Goal: Use online tool/utility: Utilize a website feature to perform a specific function

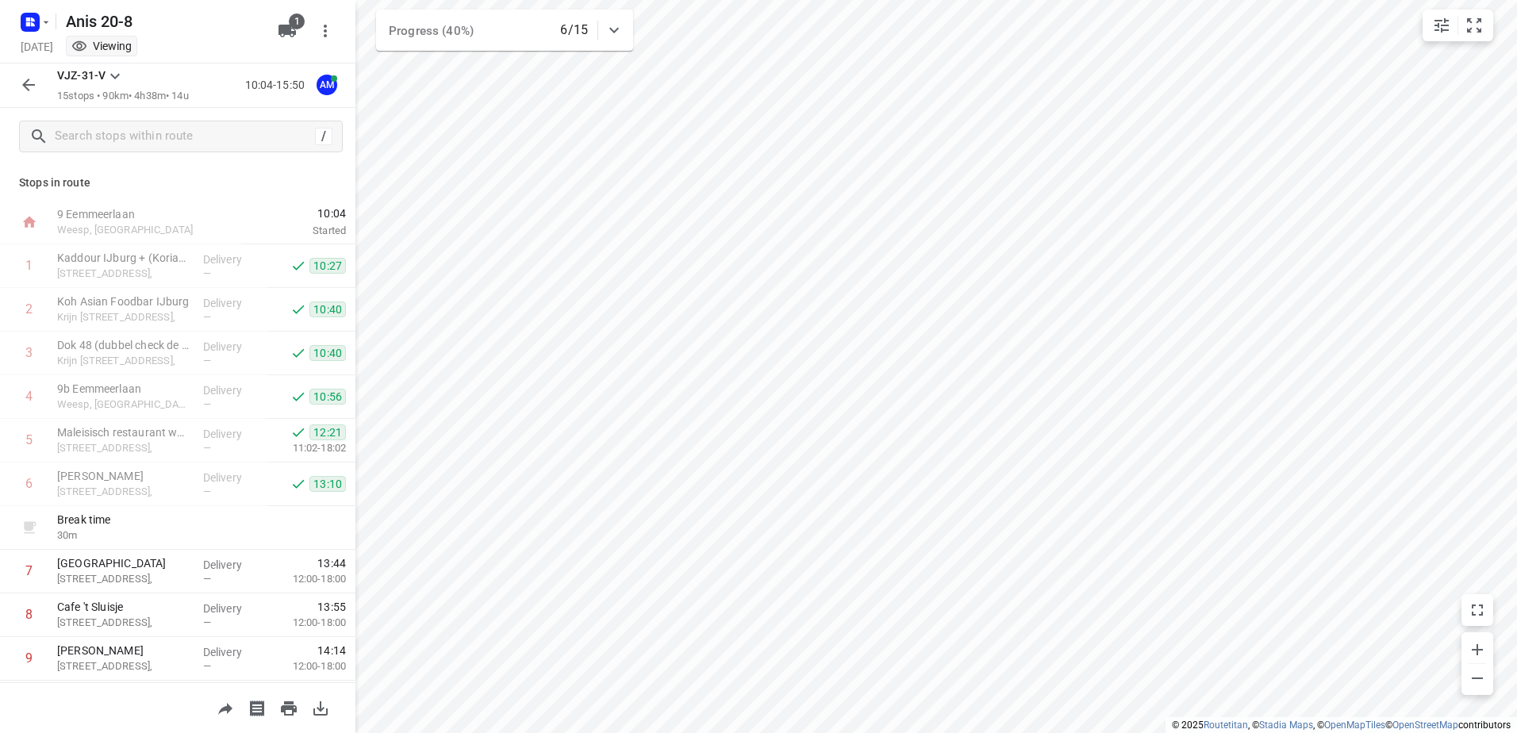
scroll to position [304, 0]
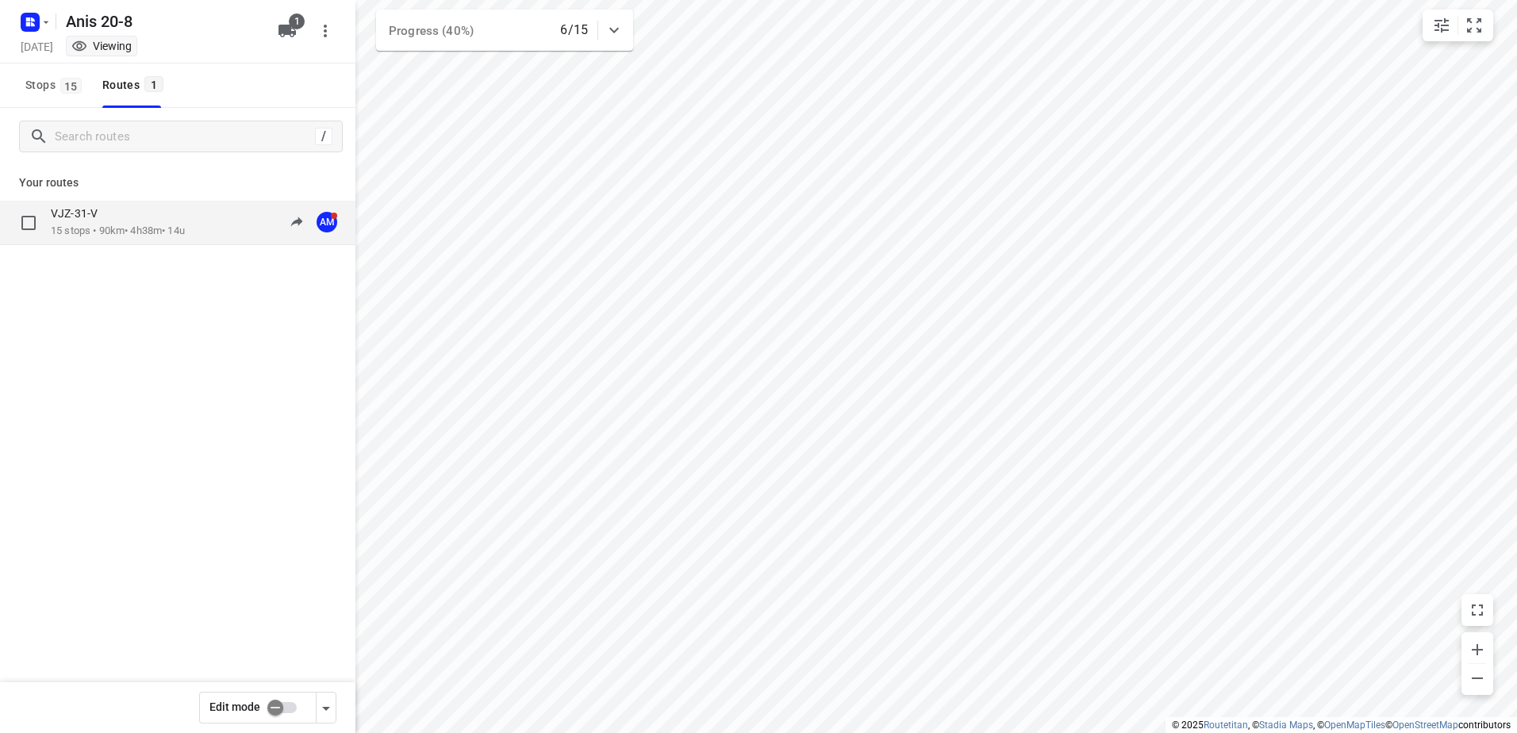
click at [103, 221] on p "VJZ-31-V" at bounding box center [79, 213] width 56 height 14
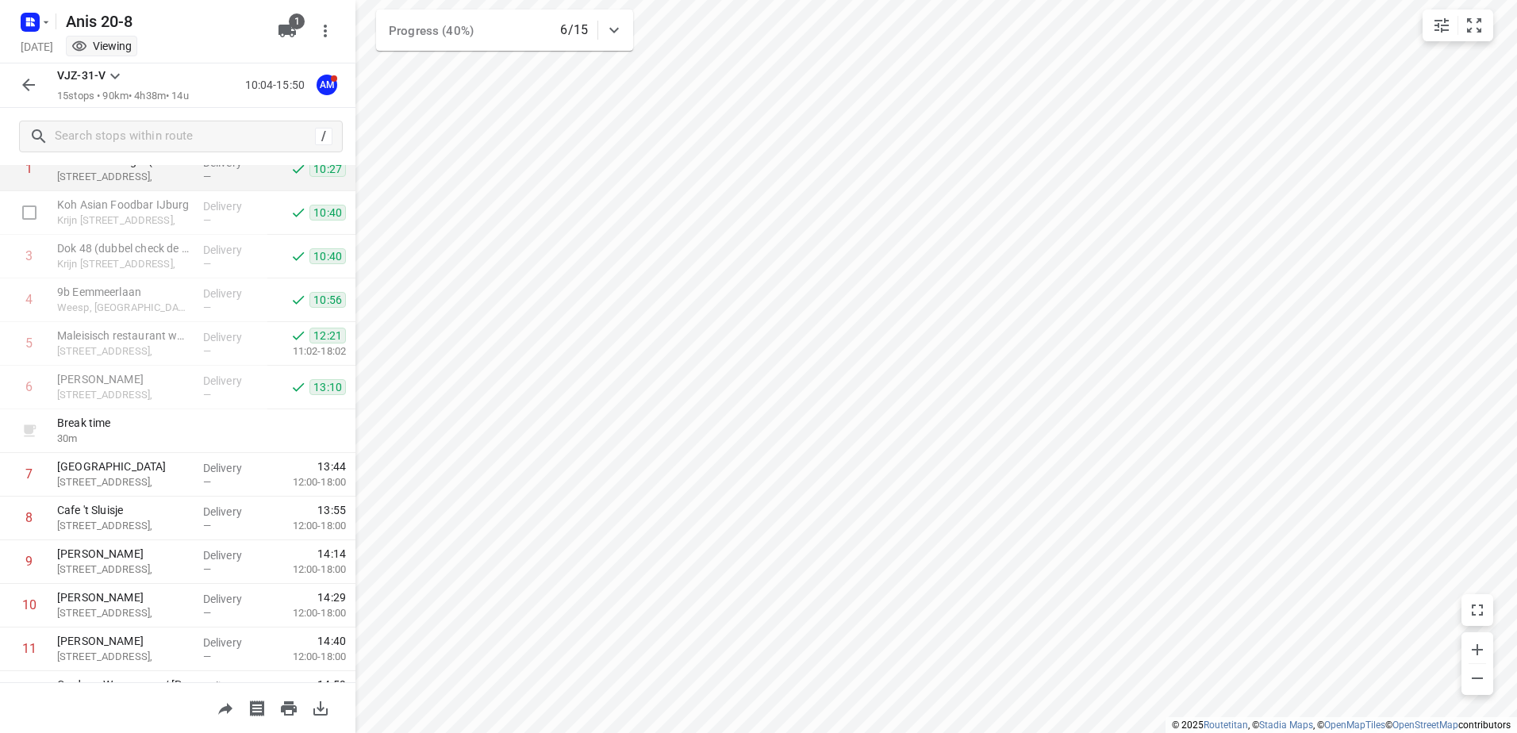
scroll to position [79, 0]
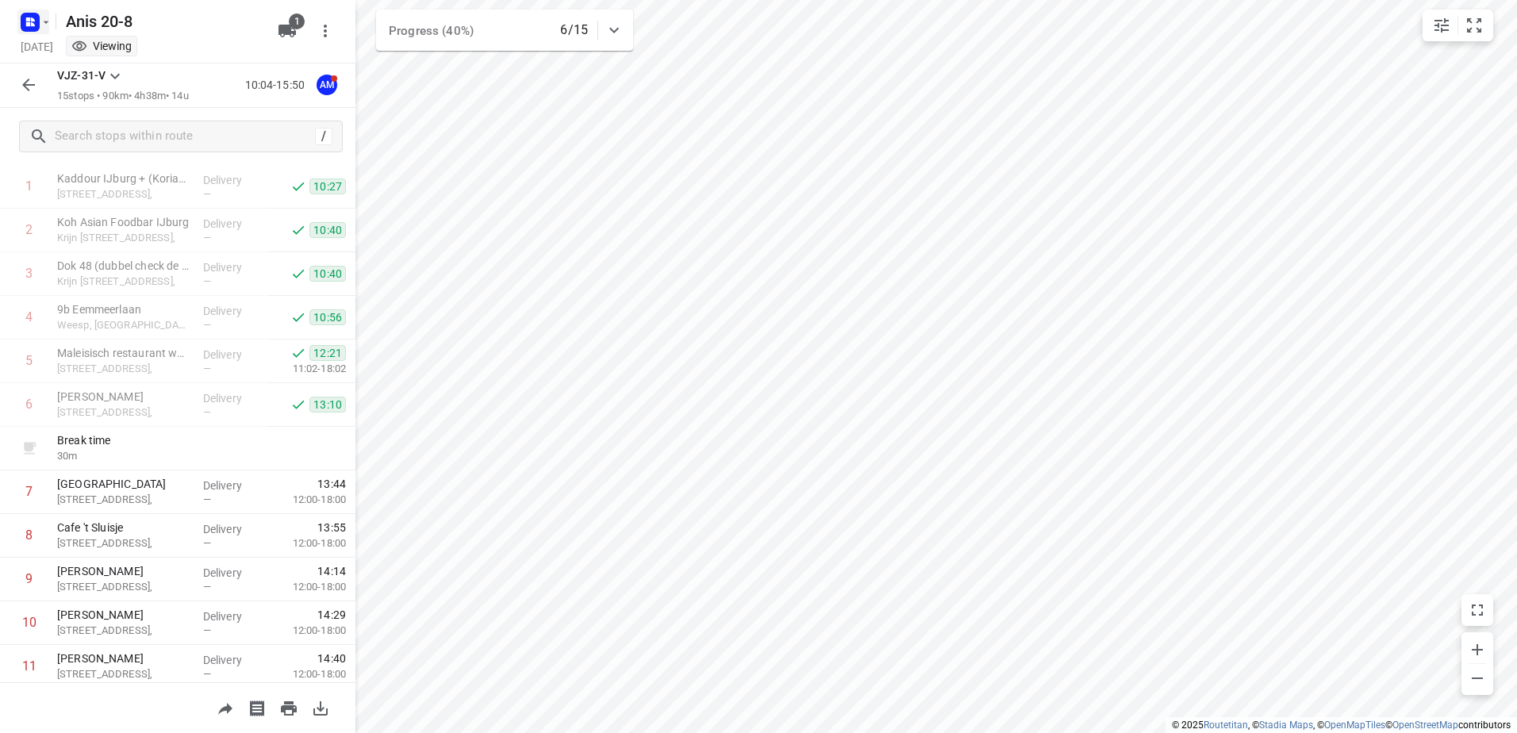
click at [52, 25] on icon "button" at bounding box center [46, 22] width 13 height 13
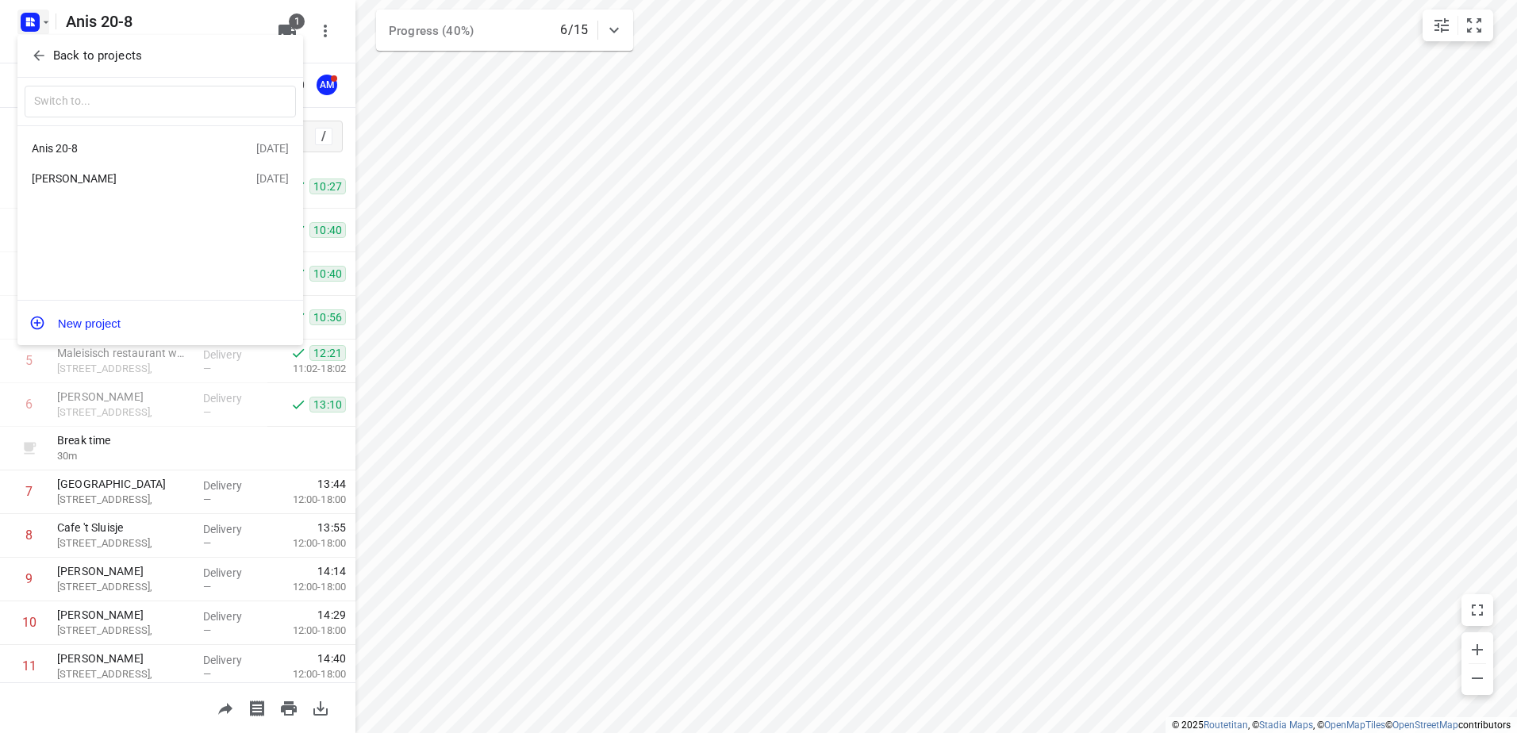
click at [61, 183] on div "Jeffrey" at bounding box center [123, 178] width 182 height 13
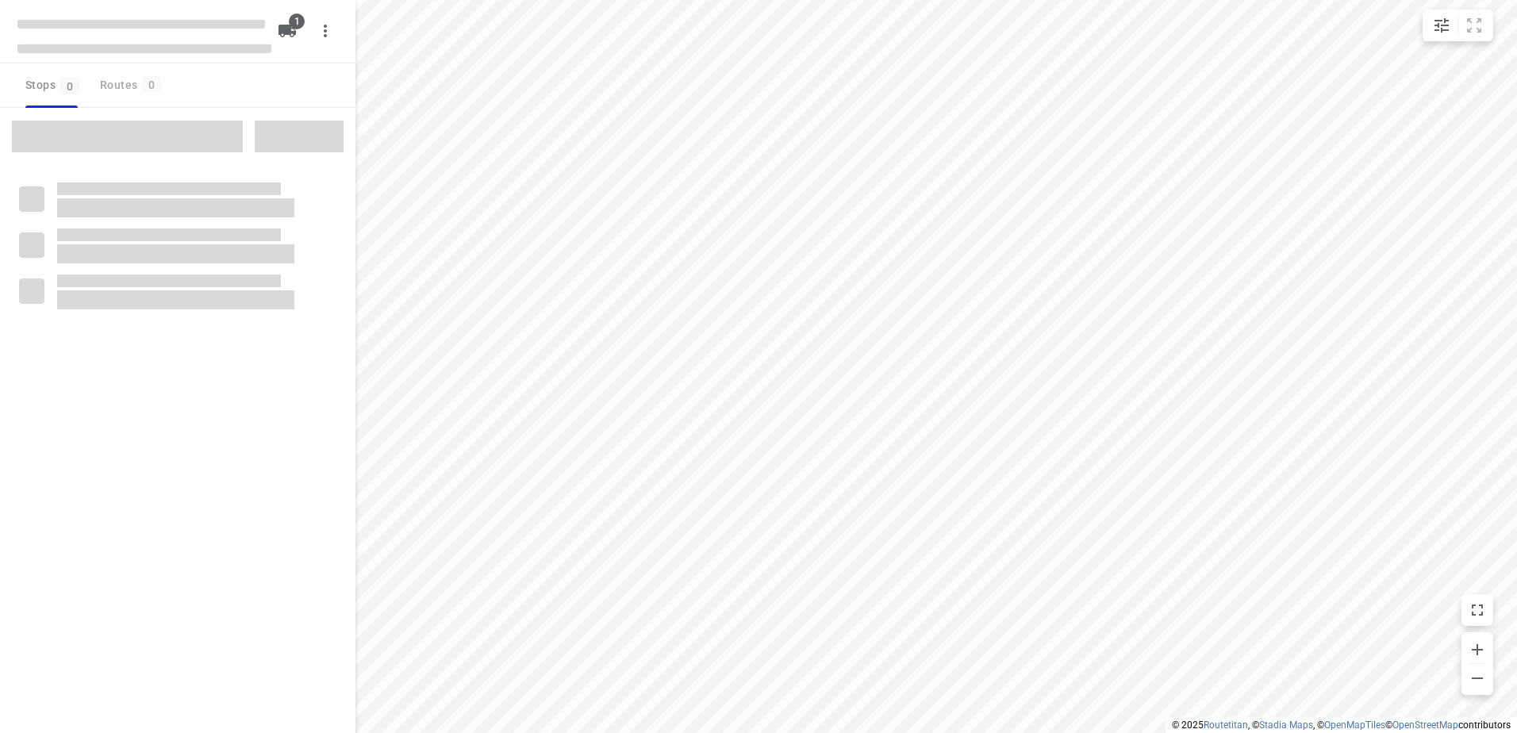
type input "distance"
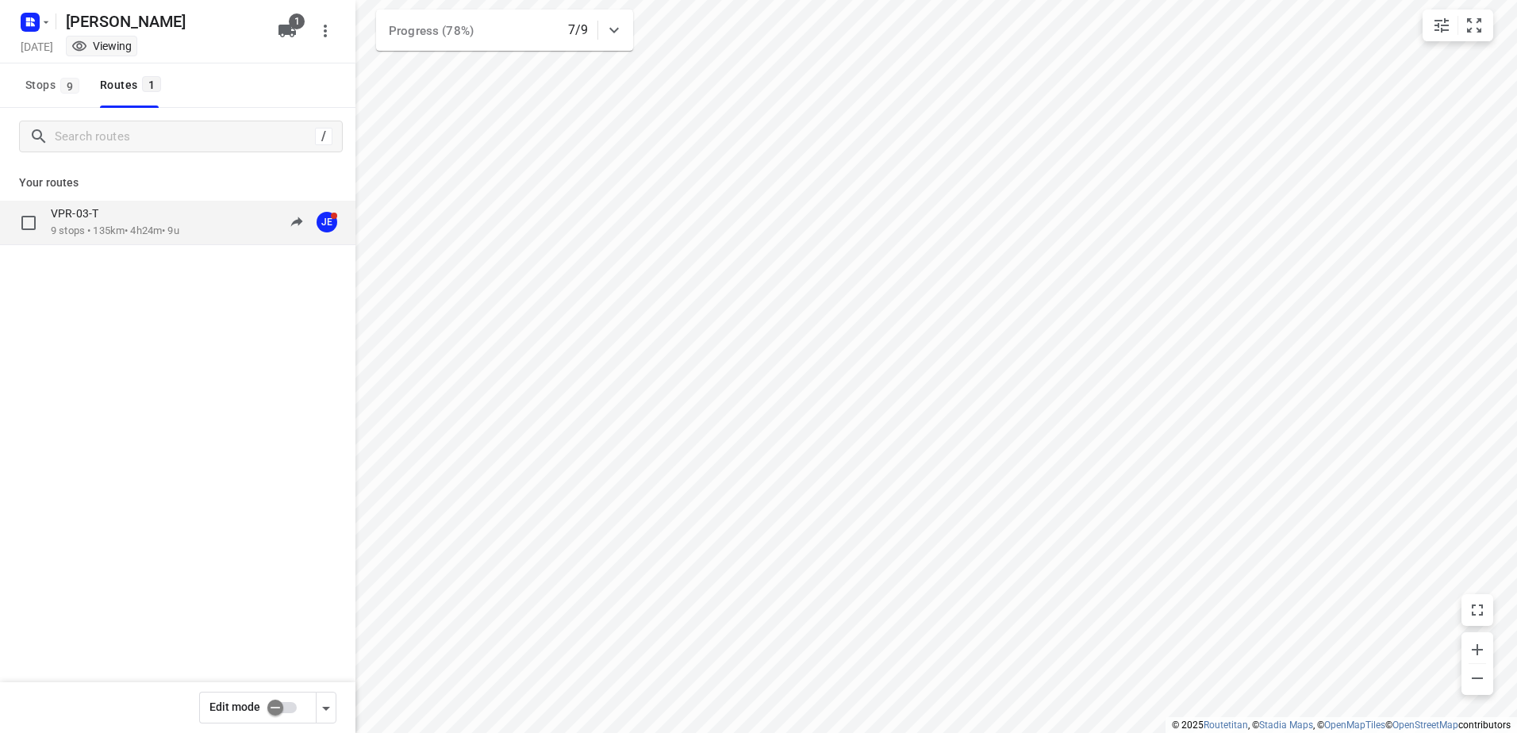
click at [97, 224] on p "9 stops • 135km • 4h24m • 9u" at bounding box center [115, 231] width 129 height 15
